Goal: Information Seeking & Learning: Stay updated

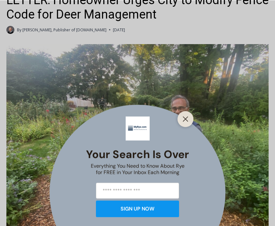
scroll to position [198, 0]
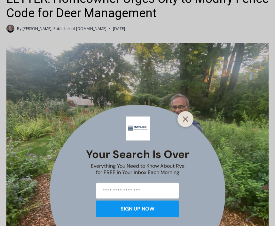
click at [182, 123] on button "Close" at bounding box center [185, 118] width 9 height 9
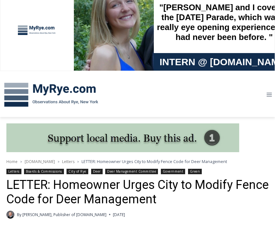
scroll to position [5, 0]
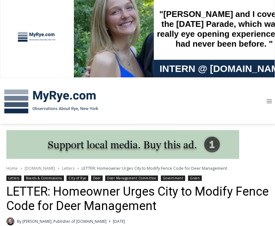
click at [100, 166] on span "LETTER: Homeowner Urges City to Modify Fence Code for Deer Management" at bounding box center [153, 168] width 145 height 6
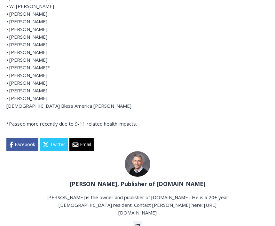
scroll to position [599, 0]
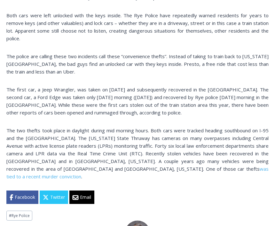
scroll to position [532, 0]
